Goal: Task Accomplishment & Management: Complete application form

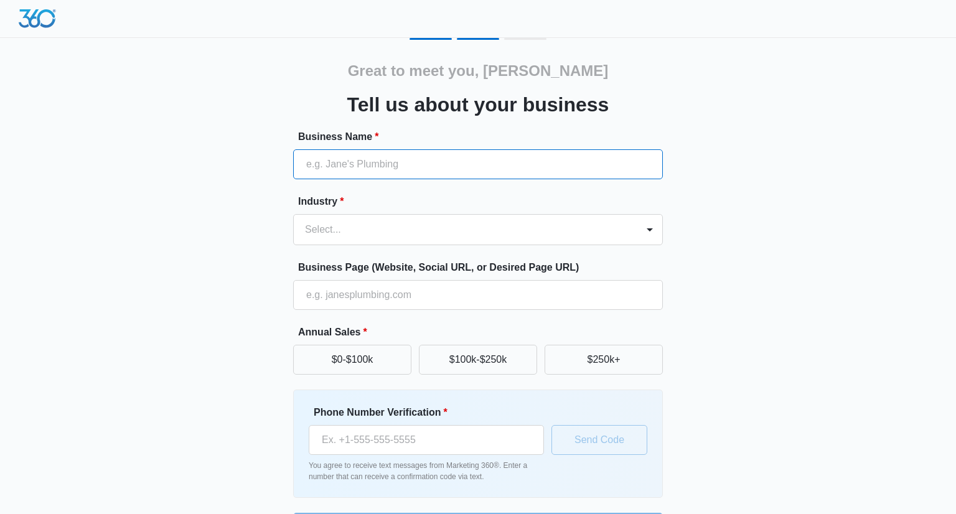
click at [379, 164] on input "Business Name *" at bounding box center [478, 164] width 370 height 30
type input "EYNK BEAUTY"
type input "[PHONE_NUMBER]"
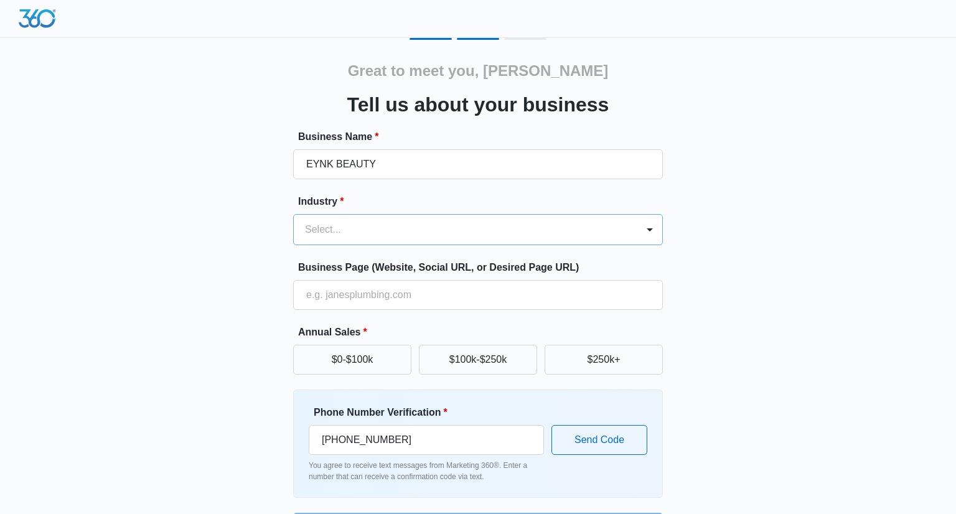
click at [405, 233] on div at bounding box center [463, 229] width 316 height 17
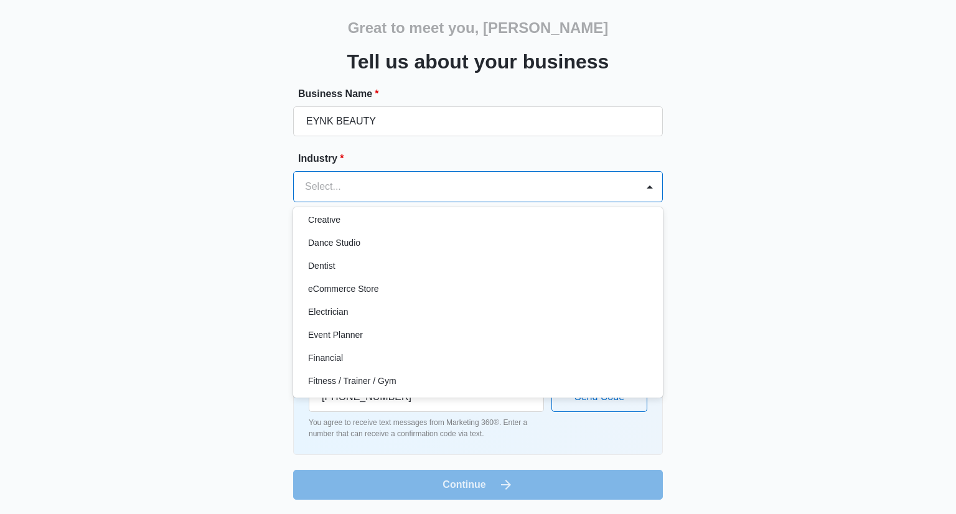
scroll to position [248, 0]
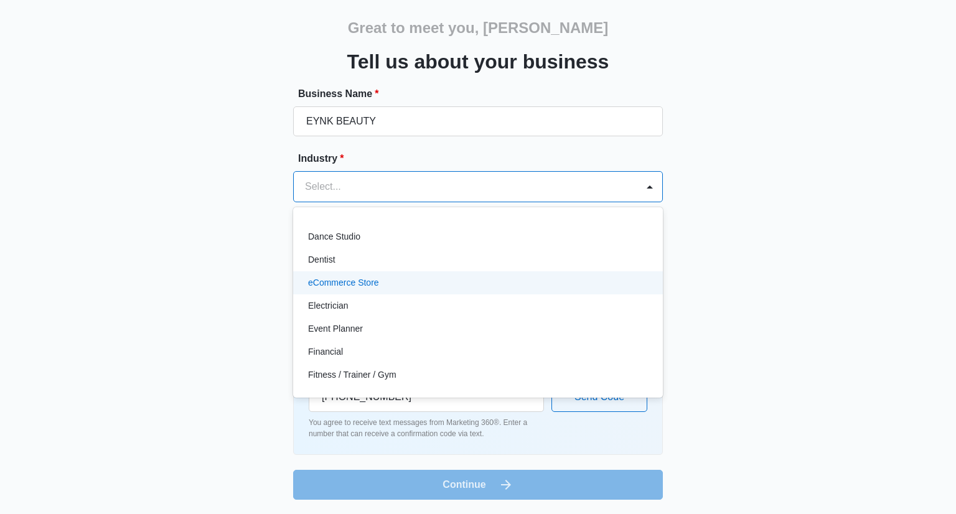
click at [384, 284] on div "eCommerce Store" at bounding box center [476, 282] width 337 height 13
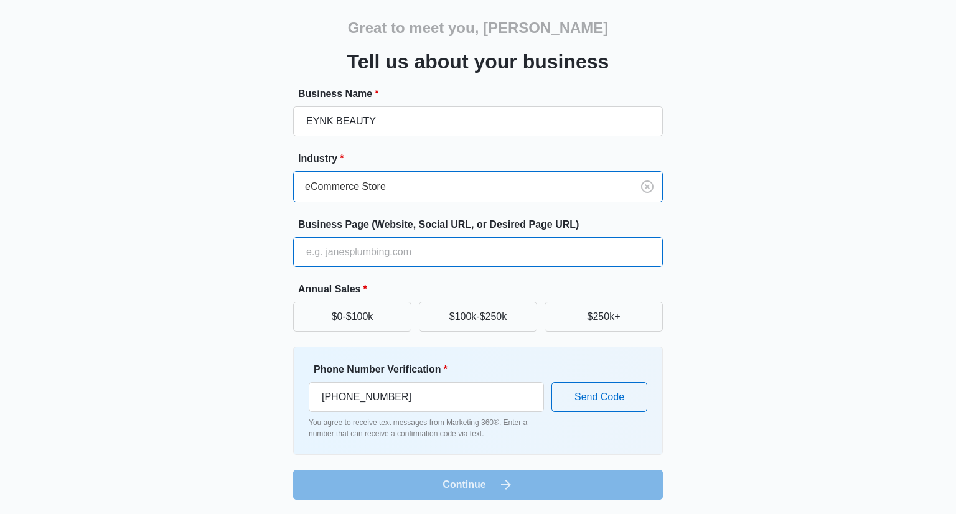
click at [379, 248] on input "Business Page (Website, Social URL, or Desired Page URL)" at bounding box center [478, 252] width 370 height 30
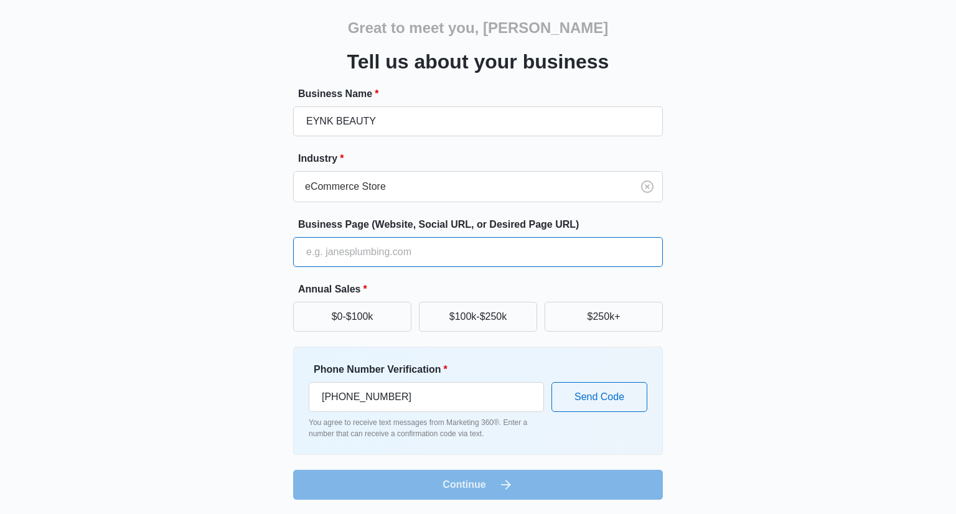
type input "[DOMAIN_NAME]"
click at [383, 309] on button "$0-$100k" at bounding box center [352, 317] width 118 height 30
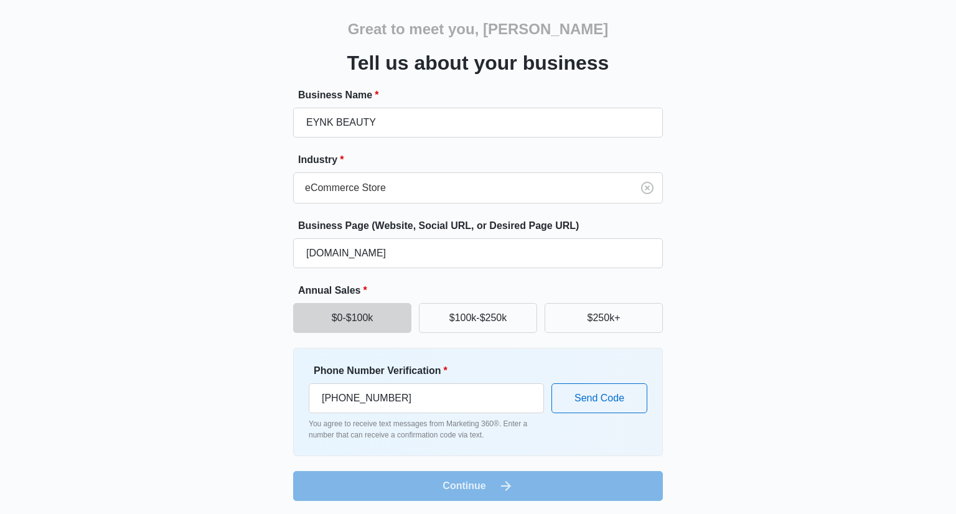
click at [397, 486] on form "Business Name * EYNK BEAUTY Industry * eCommerce Store Business Page (Website, …" at bounding box center [478, 294] width 370 height 413
click at [606, 401] on button "Send Code" at bounding box center [599, 398] width 96 height 30
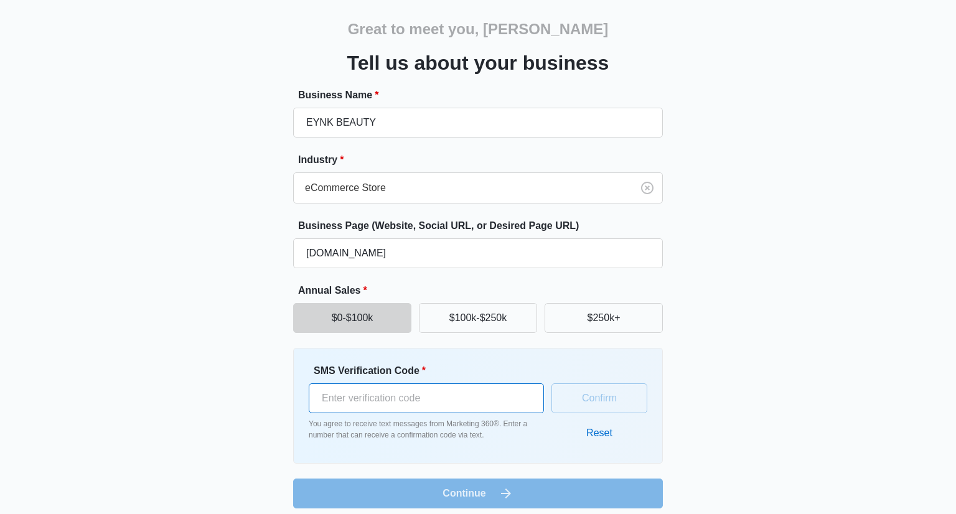
click at [494, 406] on input "SMS Verification Code *" at bounding box center [426, 398] width 235 height 30
type input "772287"
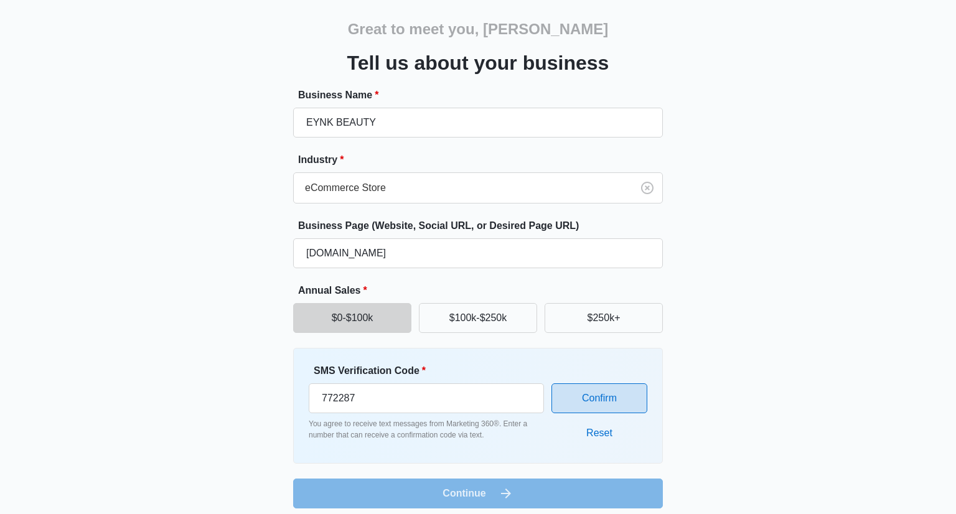
click at [599, 397] on button "Confirm" at bounding box center [599, 398] width 96 height 30
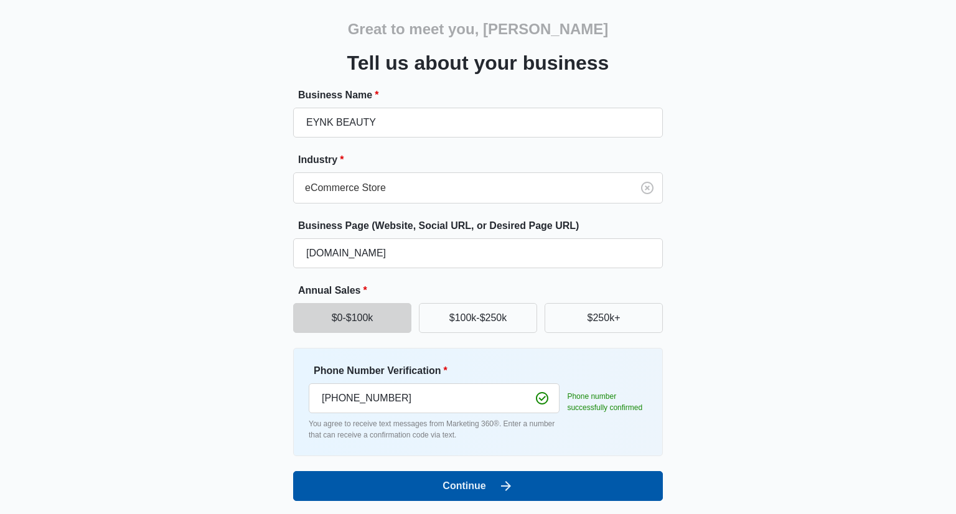
click at [476, 480] on button "Continue" at bounding box center [478, 486] width 370 height 30
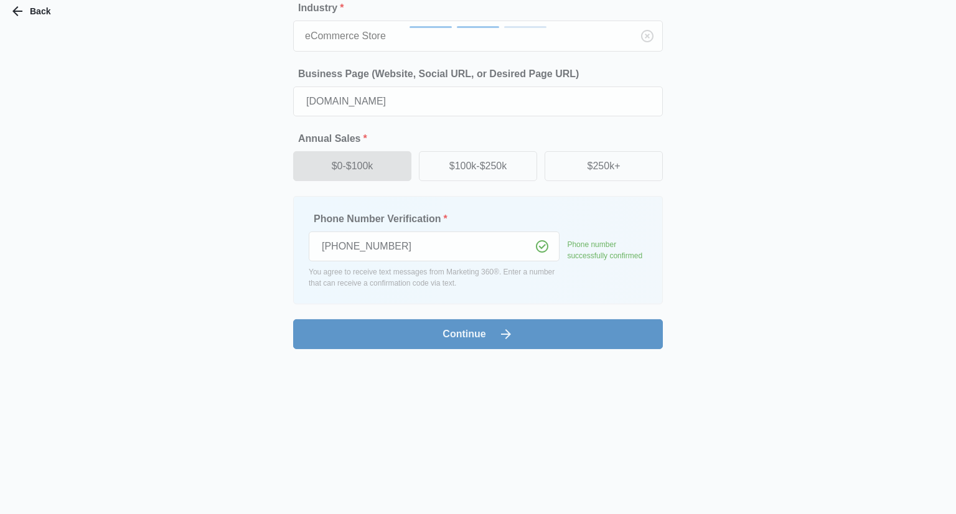
scroll to position [0, 0]
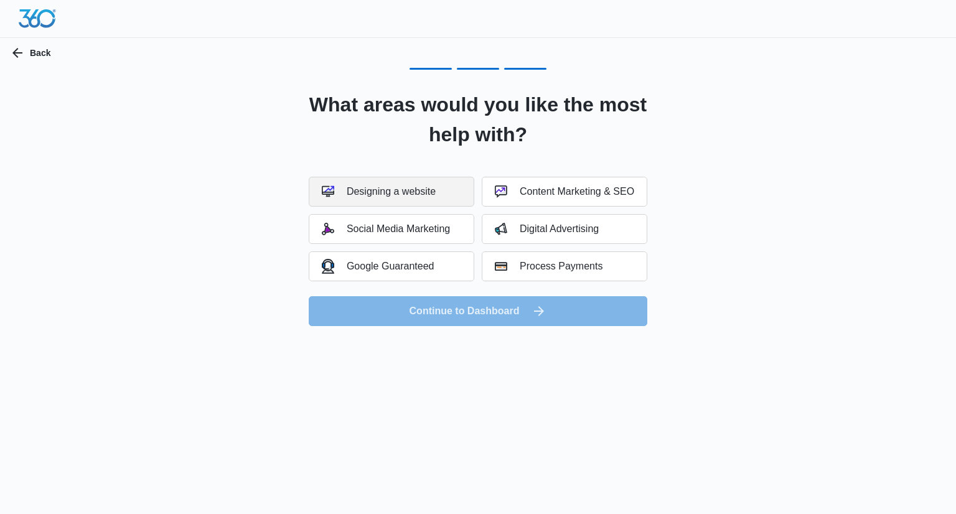
click at [426, 190] on div "Designing a website" at bounding box center [379, 191] width 114 height 12
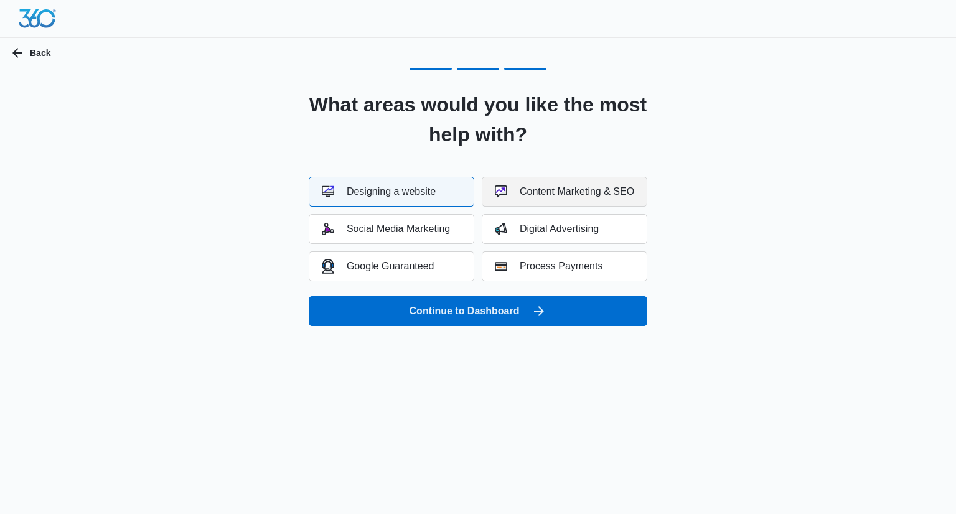
click at [576, 190] on div "Content Marketing & SEO" at bounding box center [564, 191] width 139 height 12
click at [396, 230] on div "Social Media Marketing" at bounding box center [386, 229] width 128 height 12
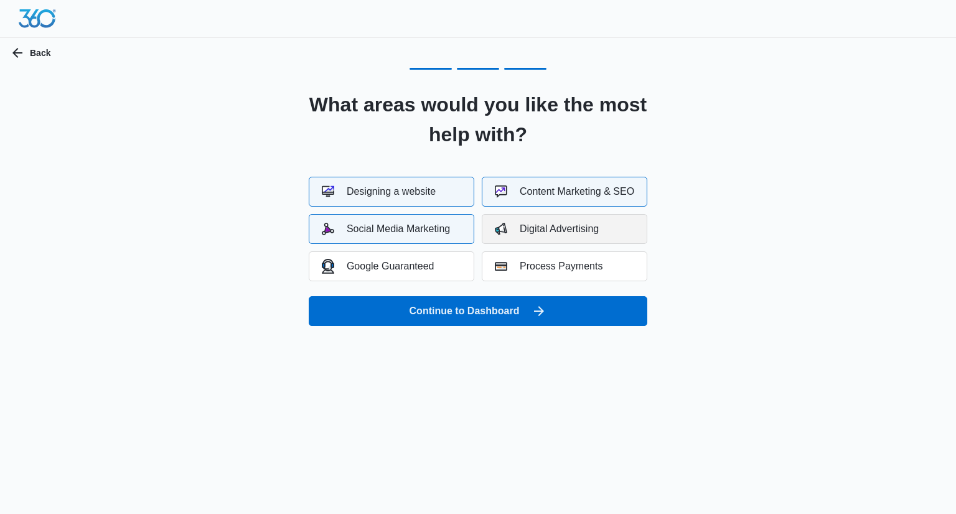
click at [566, 226] on div "Digital Advertising" at bounding box center [547, 229] width 104 height 12
click at [423, 271] on div "Google Guaranteed" at bounding box center [378, 266] width 113 height 14
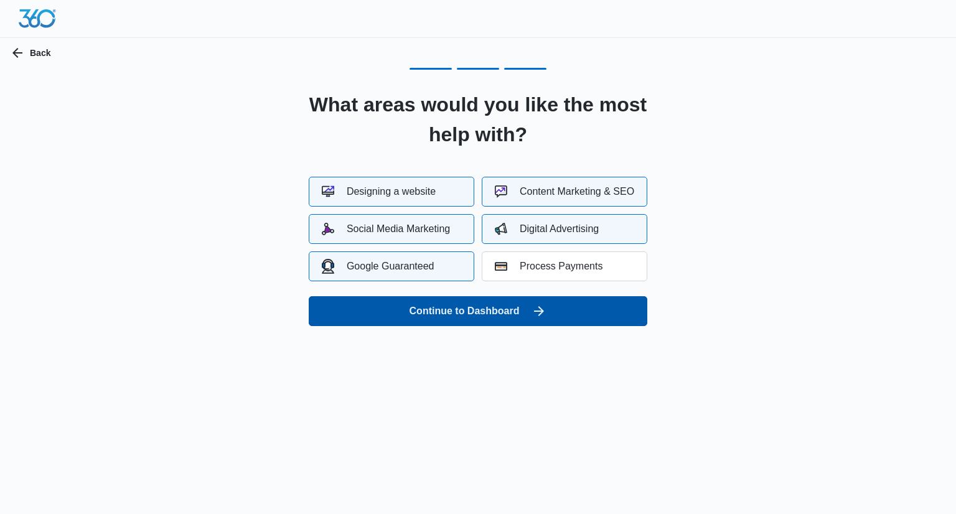
click at [490, 315] on button "Continue to Dashboard" at bounding box center [478, 311] width 339 height 30
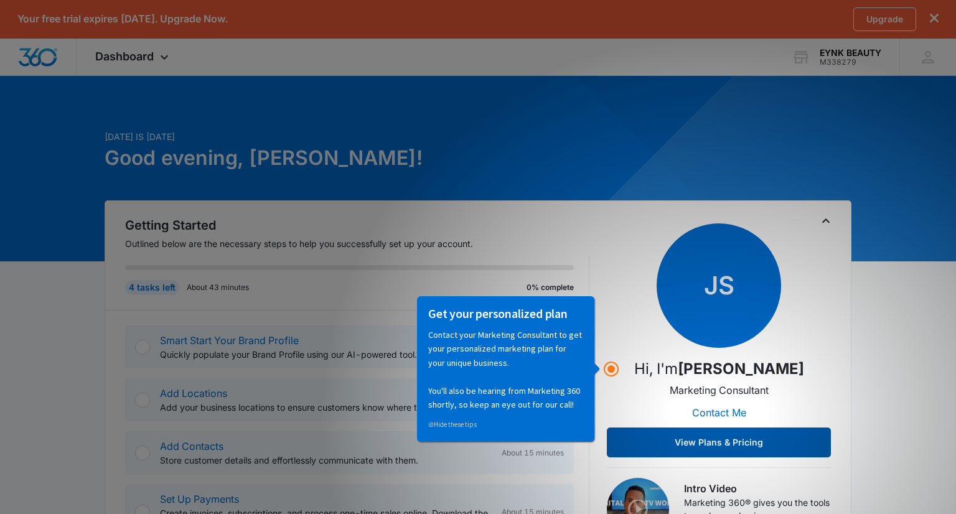
click at [673, 452] on button "View Plans & Pricing" at bounding box center [719, 443] width 224 height 30
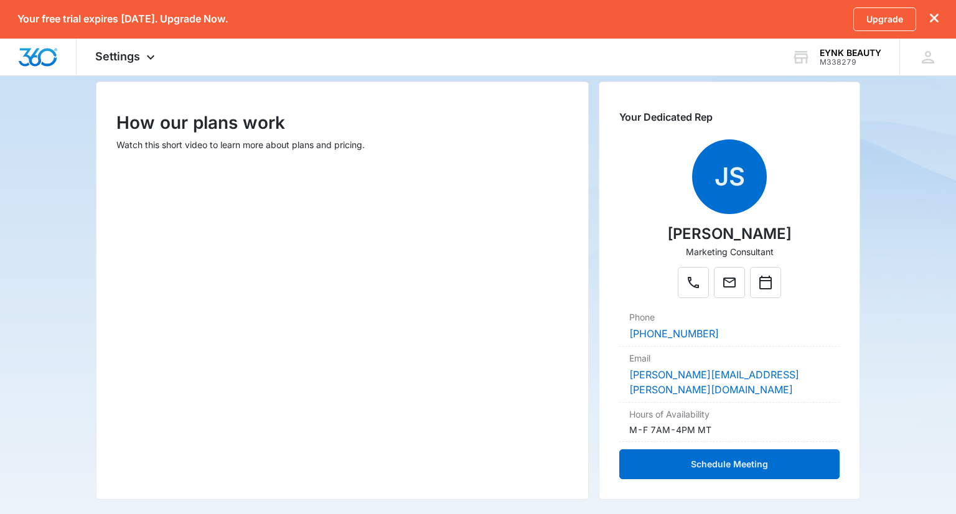
scroll to position [149, 0]
click at [910, 397] on main "Pricing & Plans We have plans to fit any budget How our plans work Watch this s…" at bounding box center [478, 316] width 956 height 703
click at [143, 53] on icon at bounding box center [150, 60] width 15 height 15
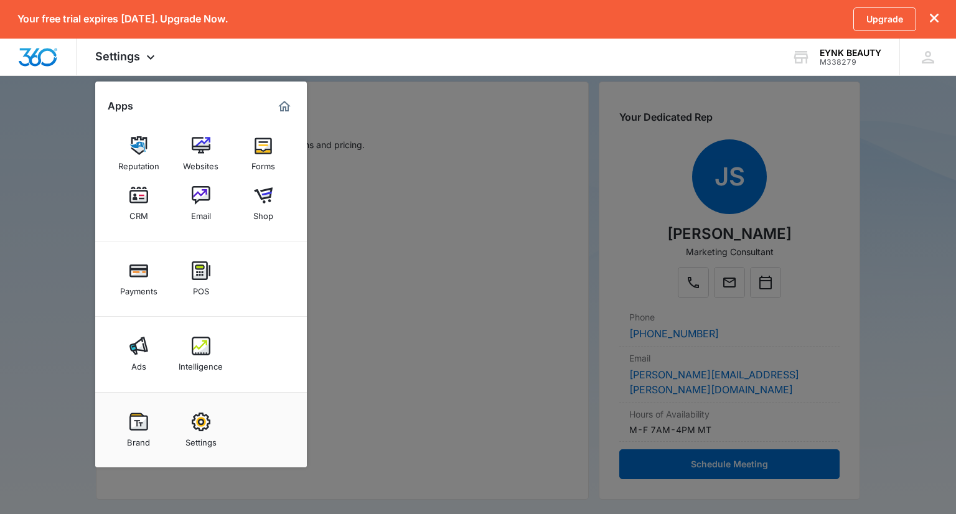
click at [777, 158] on div at bounding box center [478, 257] width 956 height 514
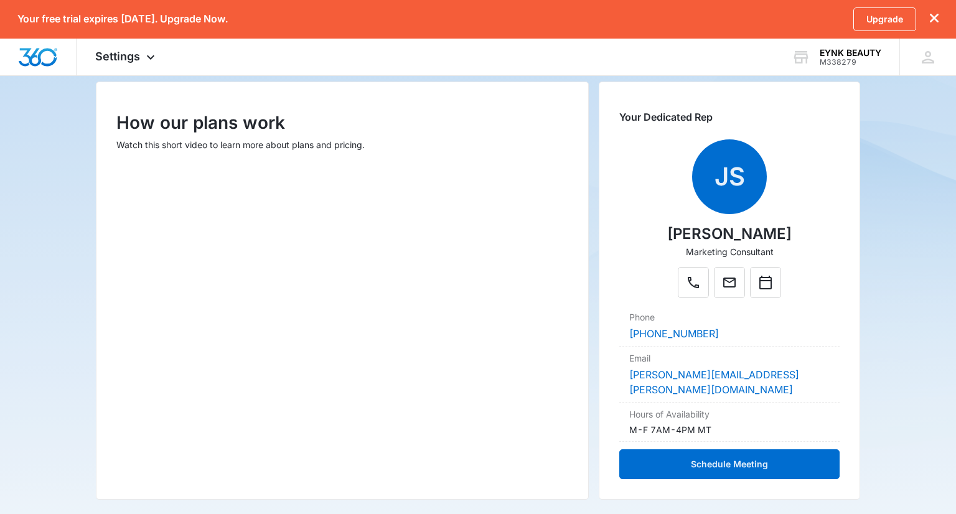
click at [736, 183] on span "JS" at bounding box center [729, 176] width 75 height 75
click at [929, 63] on icon at bounding box center [928, 57] width 19 height 19
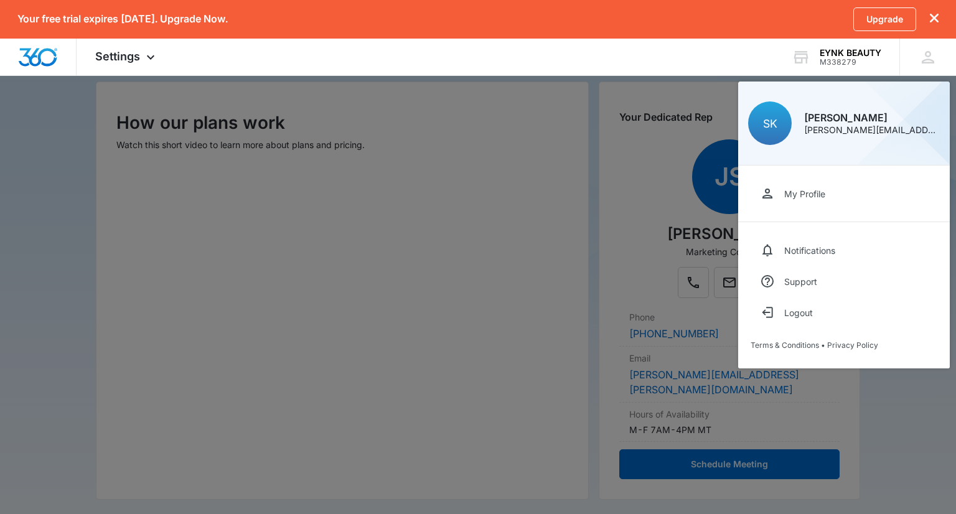
click at [666, 477] on div at bounding box center [478, 257] width 956 height 514
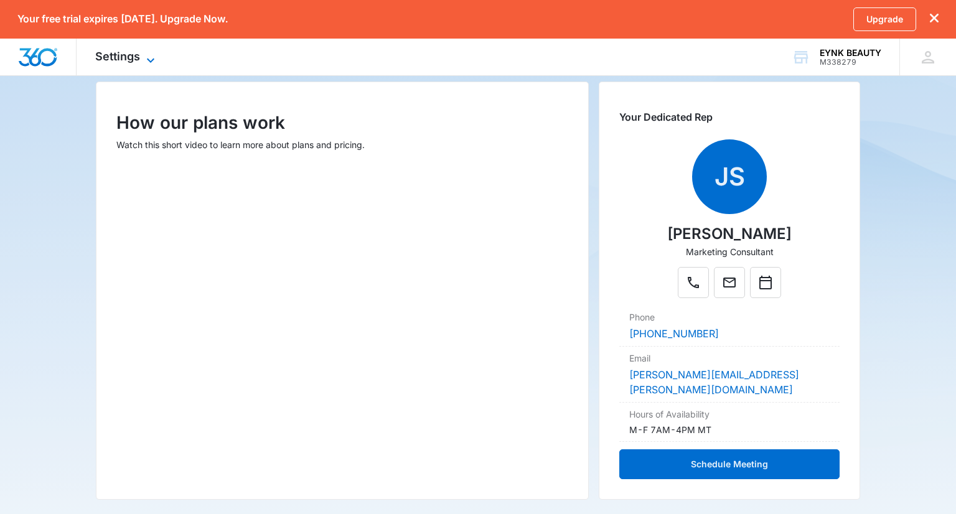
click at [148, 55] on icon at bounding box center [150, 60] width 15 height 15
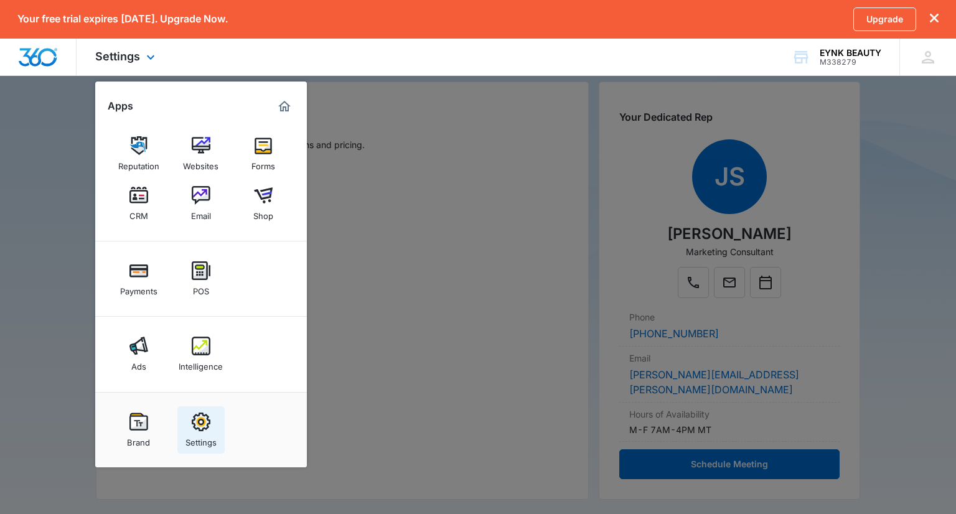
click at [207, 426] on img at bounding box center [201, 422] width 19 height 19
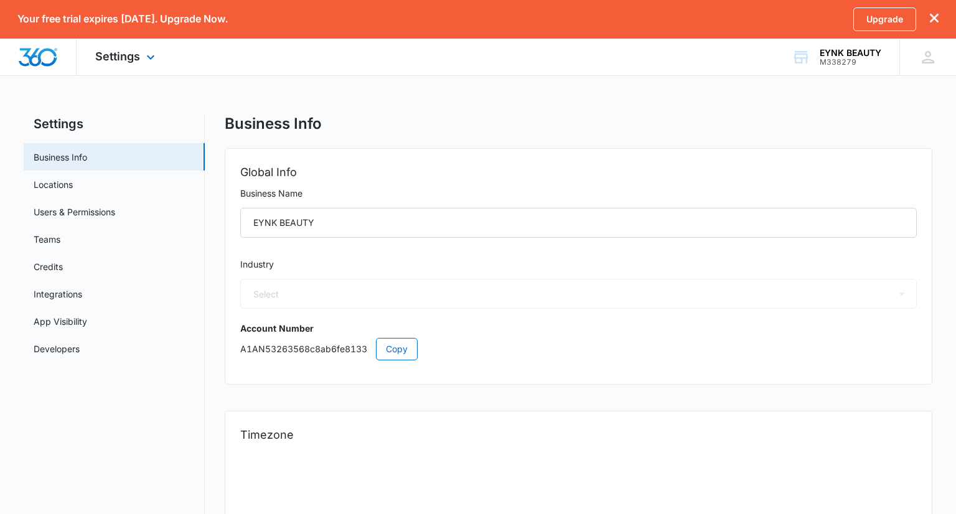
select select "45"
select select "US"
select select "America/Chicago"
click at [63, 187] on link "Locations" at bounding box center [53, 184] width 39 height 13
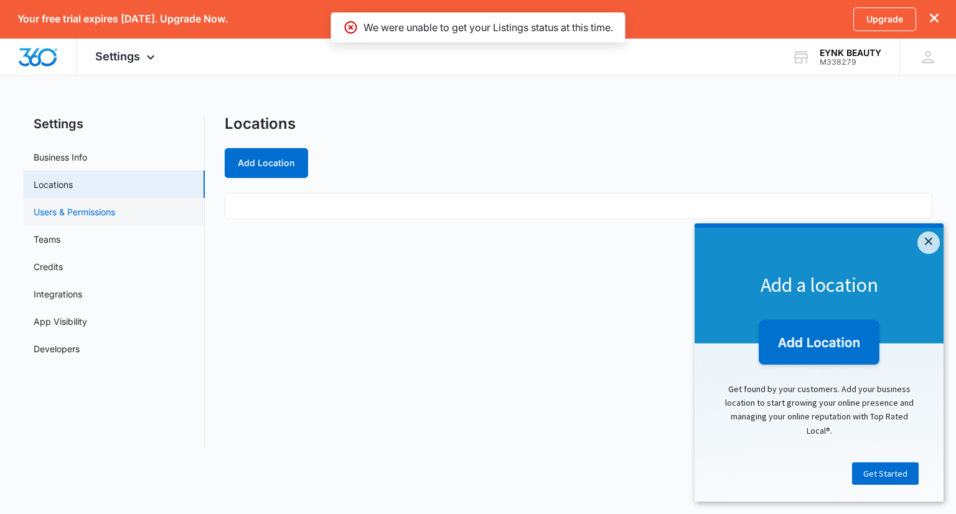
click at [65, 213] on link "Users & Permissions" at bounding box center [75, 211] width 82 height 13
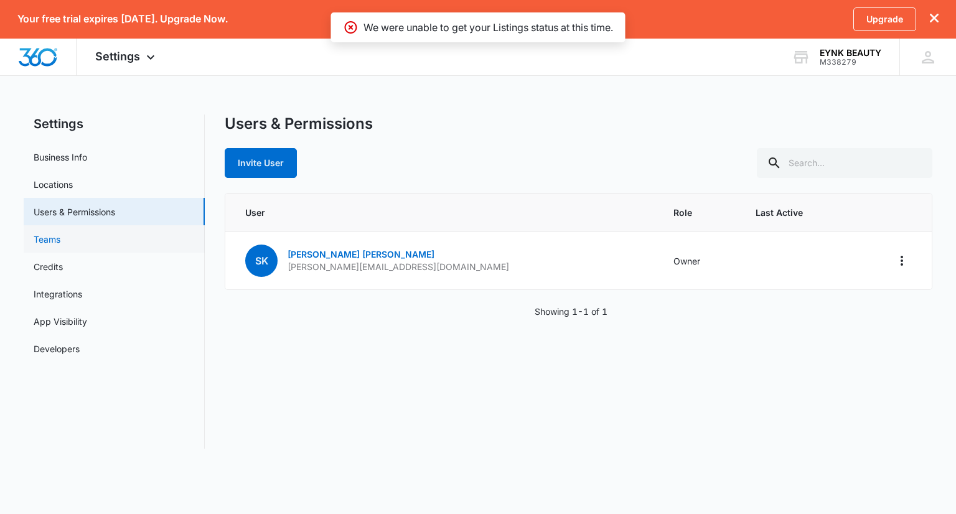
click at [60, 244] on link "Teams" at bounding box center [47, 239] width 27 height 13
